Goal: Information Seeking & Learning: Learn about a topic

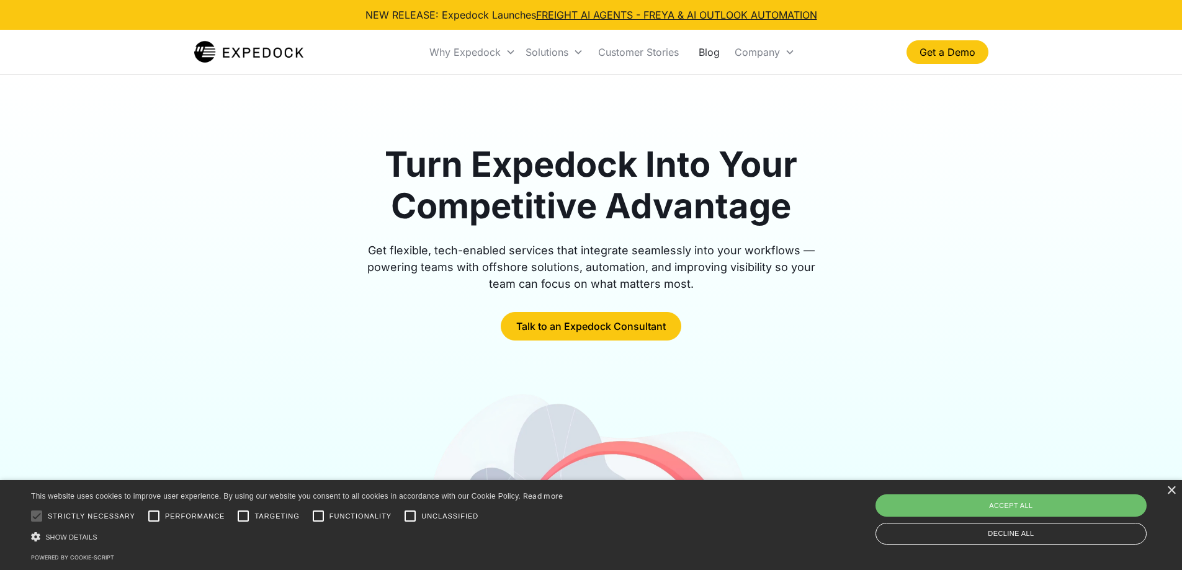
click at [711, 60] on link "Blog" at bounding box center [709, 52] width 41 height 42
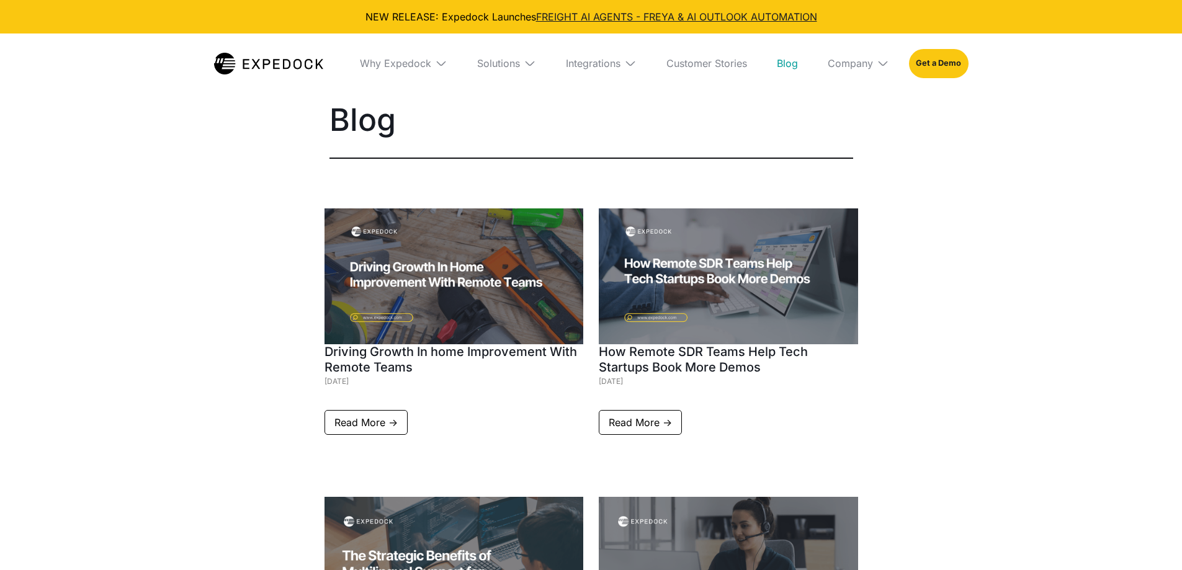
select select
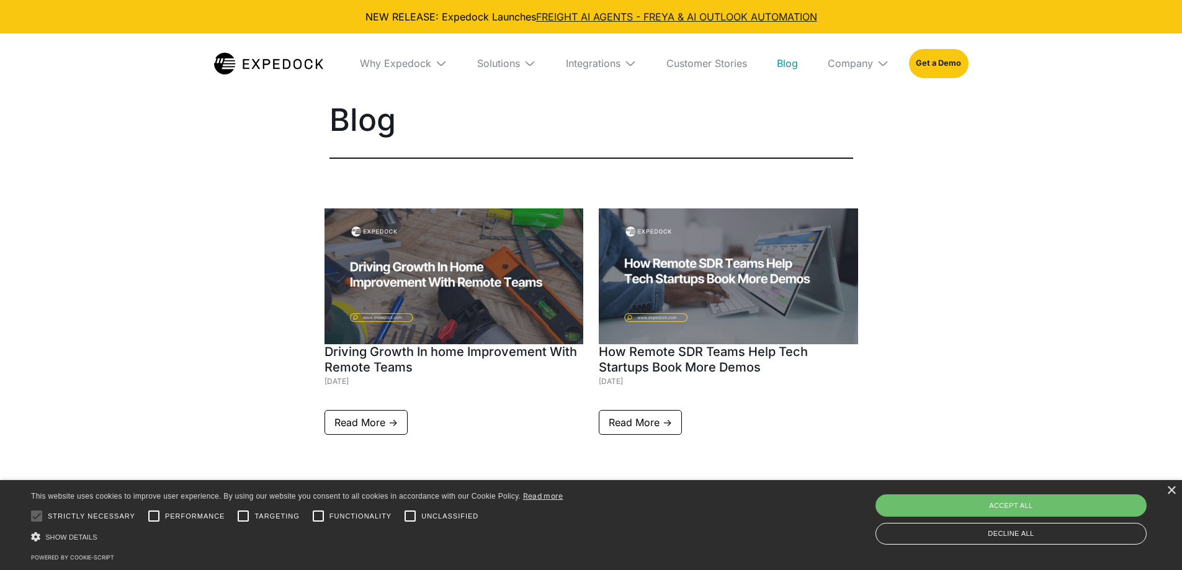
scroll to position [62, 0]
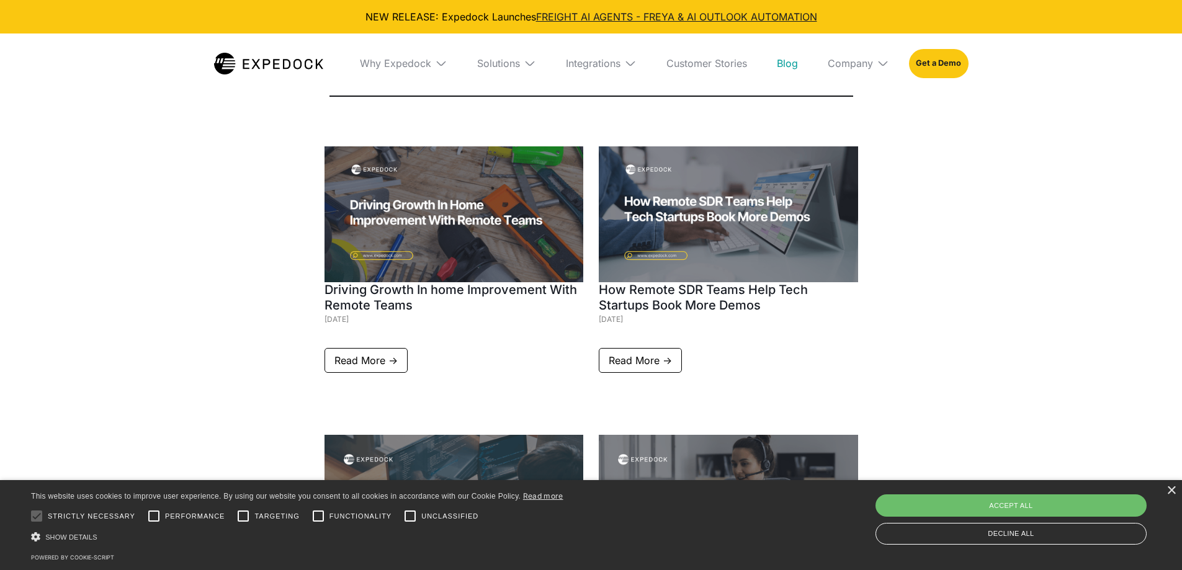
click at [171, 95] on div "Blog" at bounding box center [591, 17] width 1182 height 159
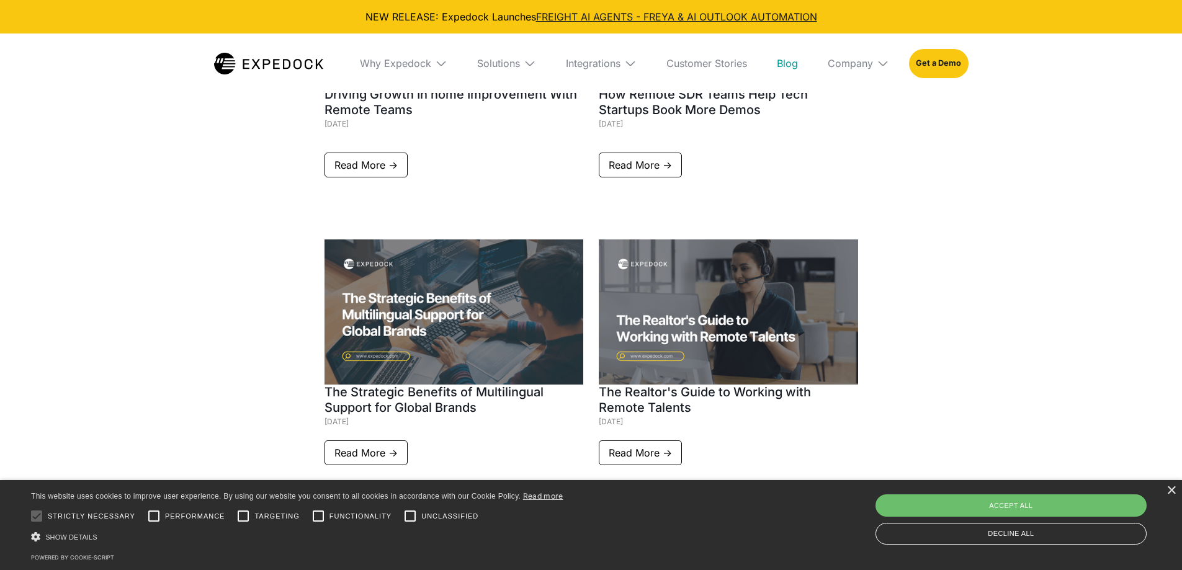
scroll to position [372, 0]
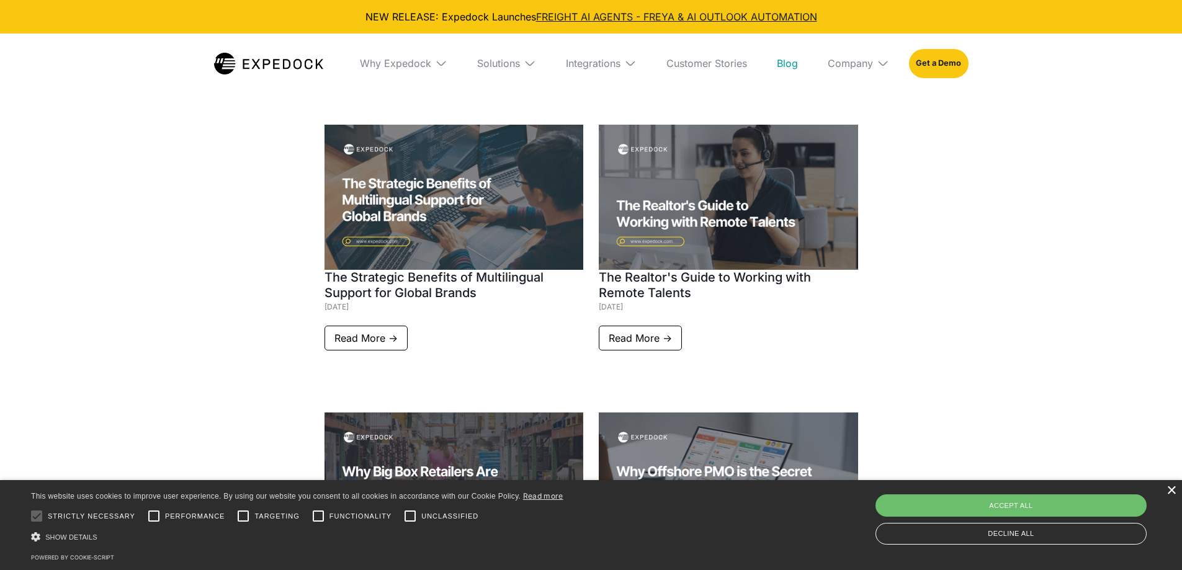
click at [1172, 488] on div "×" at bounding box center [1171, 491] width 9 height 9
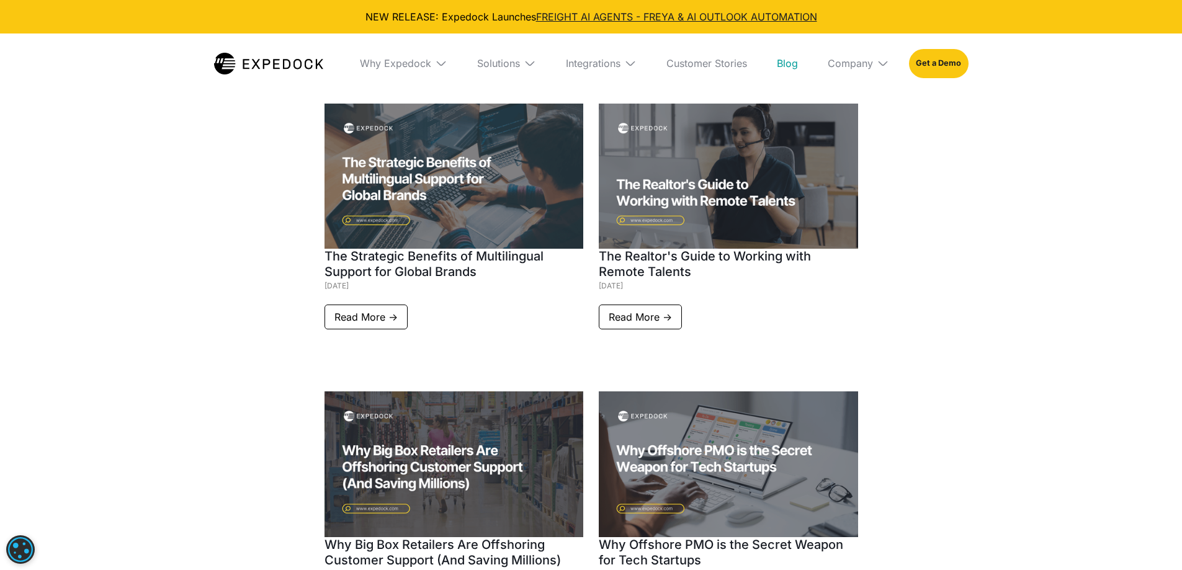
scroll to position [398, 0]
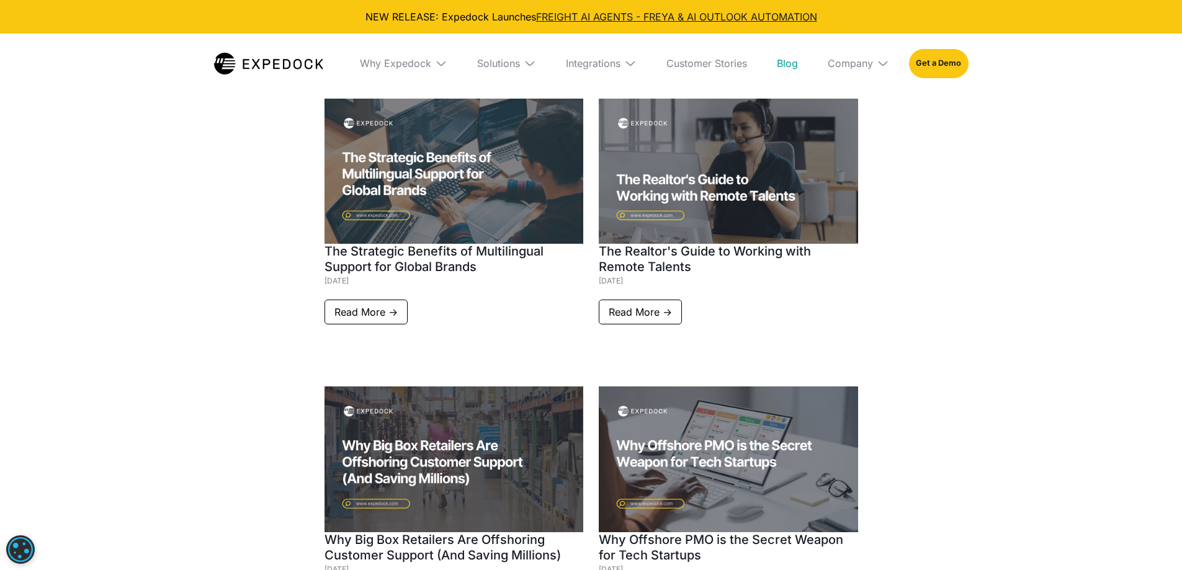
drag, startPoint x: 230, startPoint y: 241, endPoint x: 226, endPoint y: 268, distance: 27.6
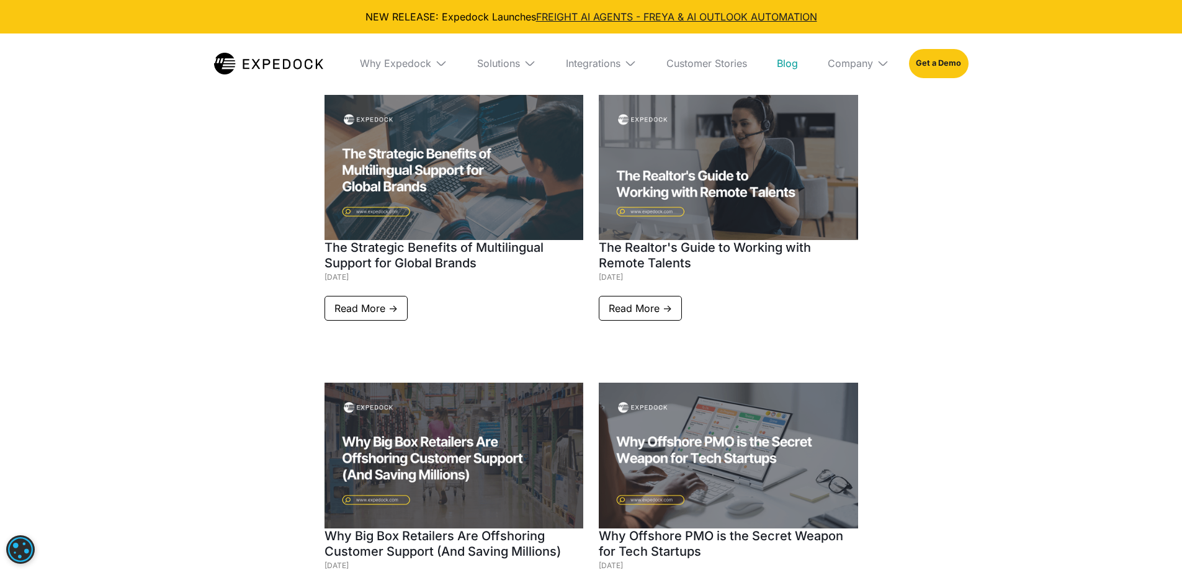
drag, startPoint x: 189, startPoint y: 283, endPoint x: 189, endPoint y: 295, distance: 12.4
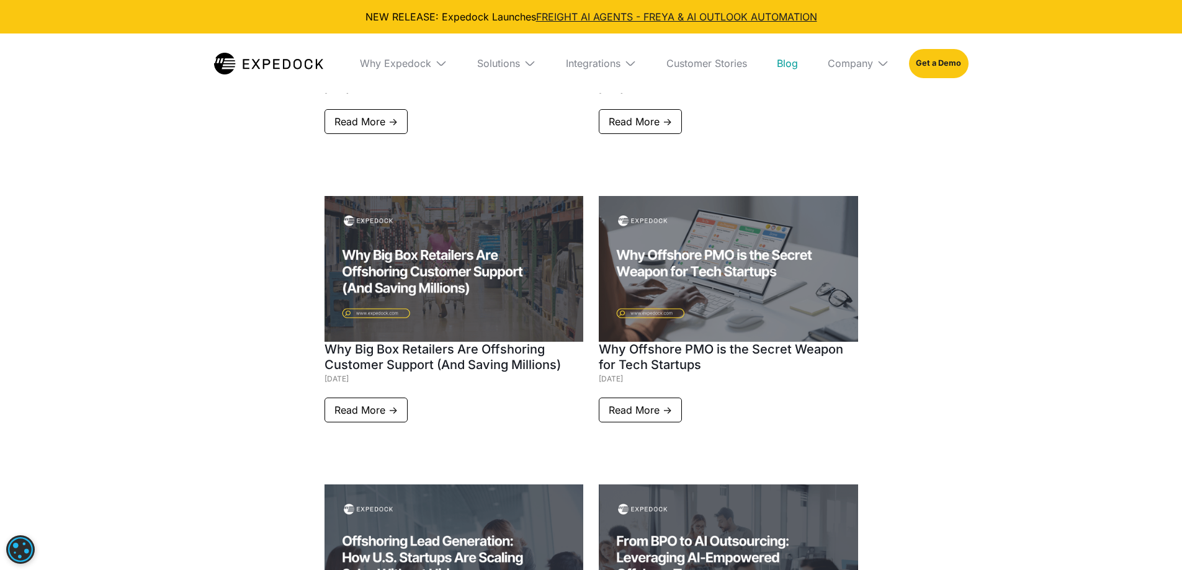
scroll to position [651, 0]
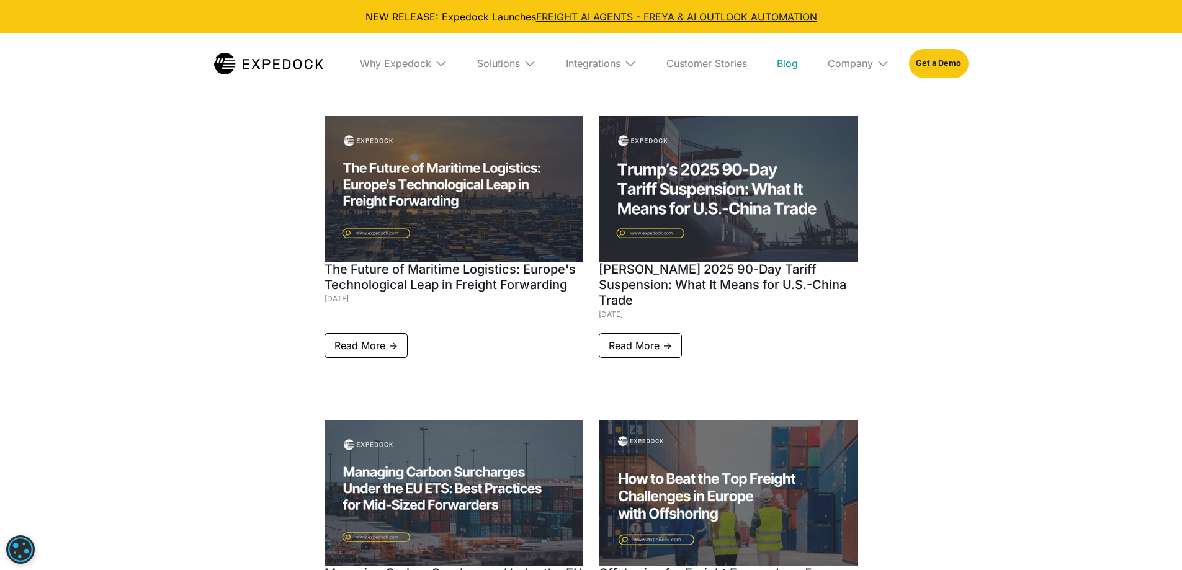
drag, startPoint x: 918, startPoint y: 229, endPoint x: 920, endPoint y: 253, distance: 23.7
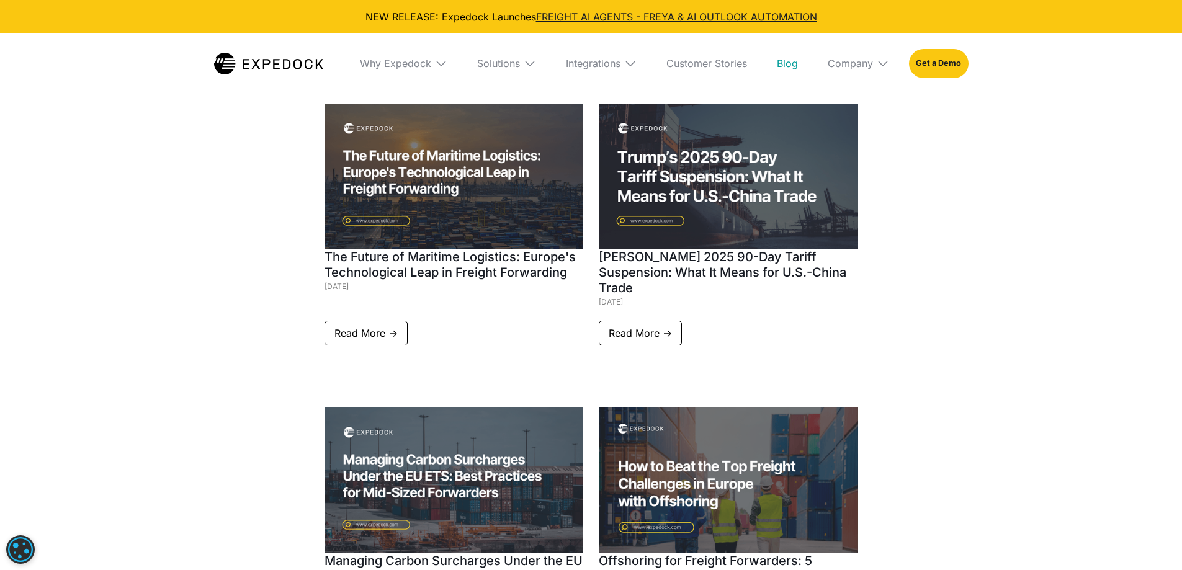
drag, startPoint x: 920, startPoint y: 253, endPoint x: 918, endPoint y: 269, distance: 16.9
